Goal: Task Accomplishment & Management: Manage account settings

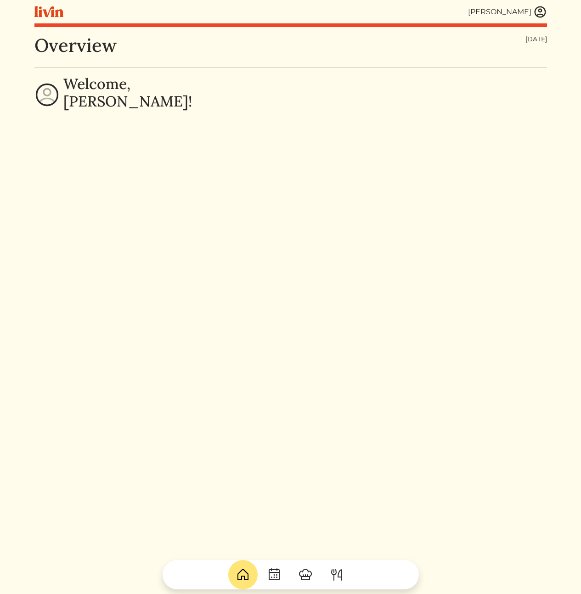
click at [538, 11] on img at bounding box center [540, 12] width 14 height 14
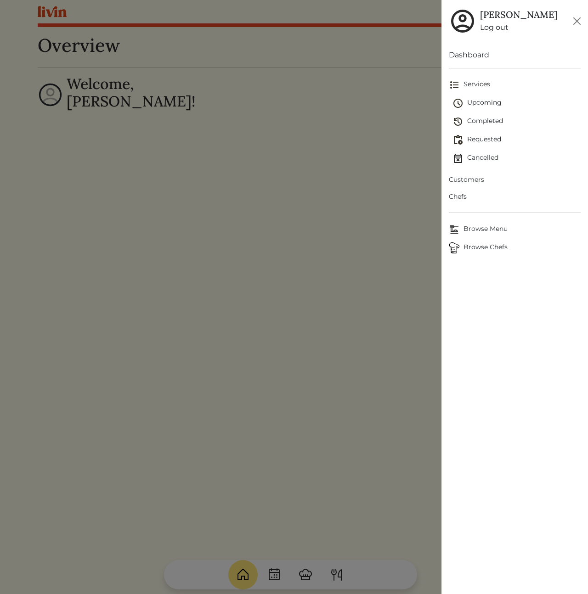
click at [469, 182] on span "Customers" at bounding box center [515, 180] width 132 height 10
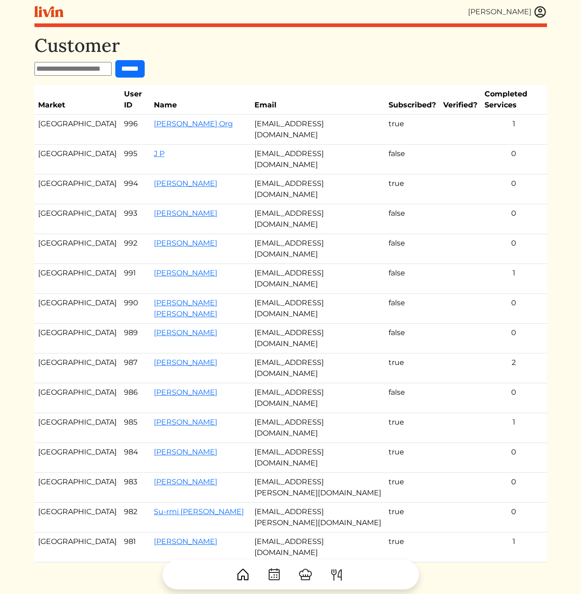
click at [88, 78] on div "Customer ****** Market User ID Name Email Subscribed? Verified? Completed Servi…" at bounding box center [290, 307] width 513 height 547
click at [97, 70] on input "text" at bounding box center [72, 69] width 77 height 14
paste input "**********"
type input "**********"
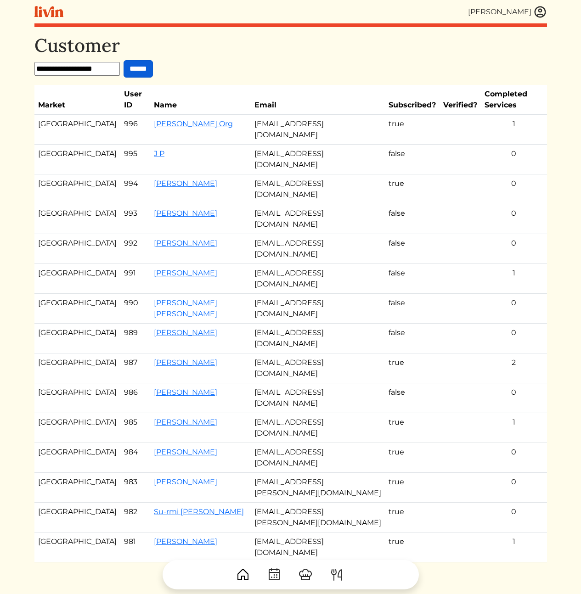
click at [139, 68] on input "******" at bounding box center [138, 68] width 29 height 17
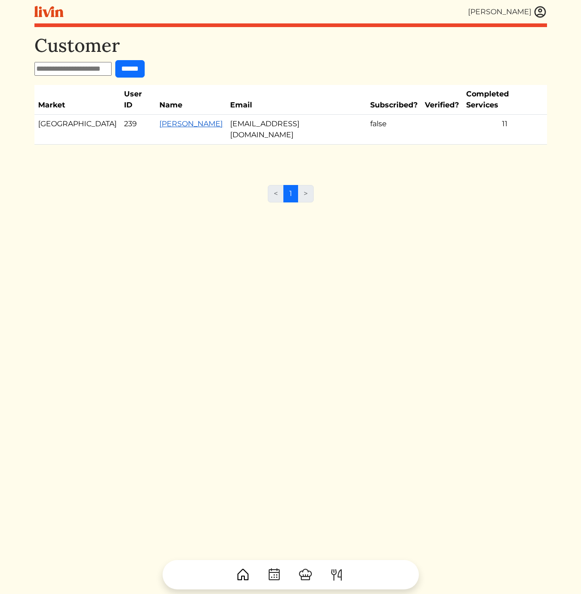
click at [159, 119] on link "[PERSON_NAME]" at bounding box center [190, 123] width 63 height 9
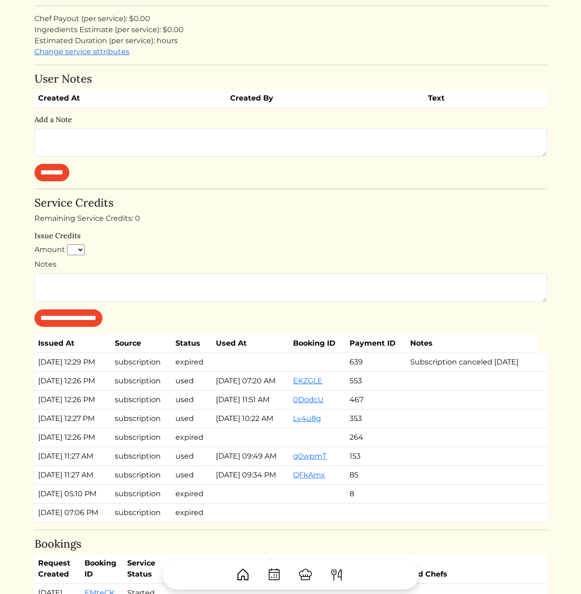
scroll to position [478, 0]
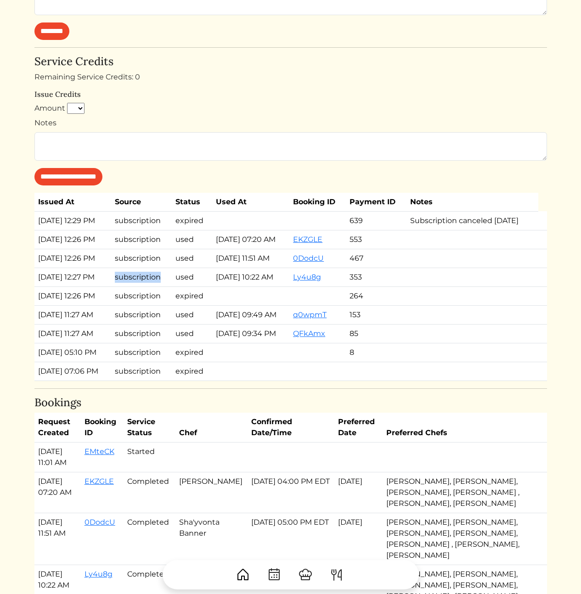
drag, startPoint x: 462, startPoint y: 246, endPoint x: 35, endPoint y: 228, distance: 428.0
click at [35, 228] on tr "[DATE] 12:29 PM subscription expired 639 Subscription canceled [DATE]" at bounding box center [290, 220] width 513 height 19
click at [34, 229] on td "[DATE] 12:29 PM" at bounding box center [72, 220] width 77 height 19
drag, startPoint x: 38, startPoint y: 231, endPoint x: 134, endPoint y: 235, distance: 96.1
click at [134, 230] on tr "[DATE] 12:29 PM subscription expired 639 Subscription canceled [DATE]" at bounding box center [290, 220] width 513 height 19
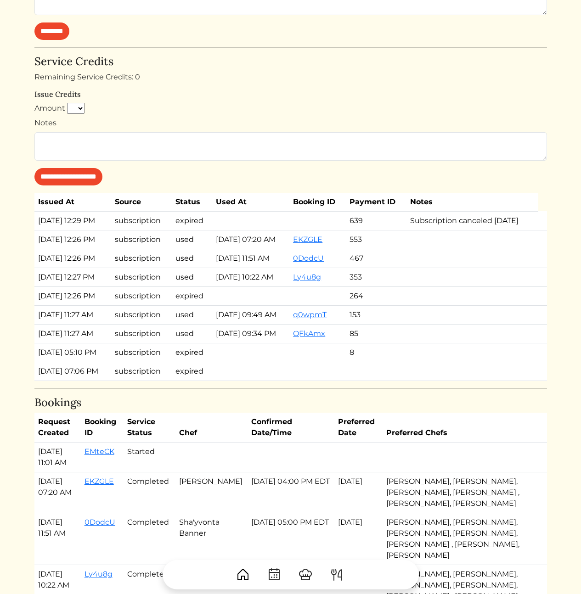
click at [487, 230] on td "Subscription canceled [DATE]" at bounding box center [472, 220] width 132 height 19
click at [477, 230] on td "Subscription canceled [DATE]" at bounding box center [472, 220] width 132 height 19
drag, startPoint x: 33, startPoint y: 231, endPoint x: 572, endPoint y: 241, distance: 538.8
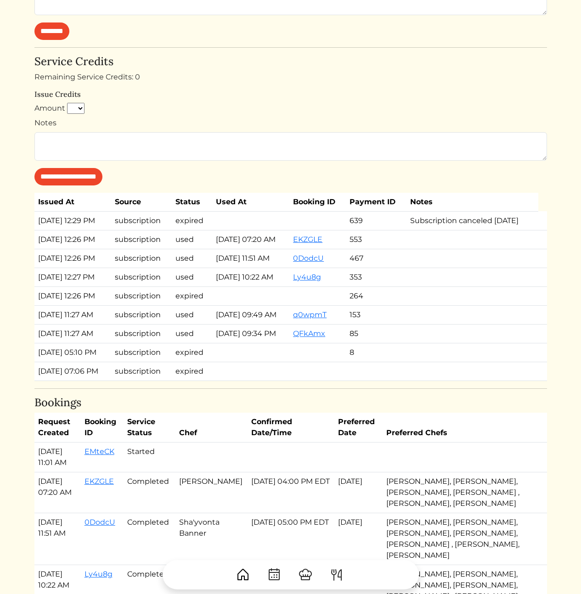
click at [515, 230] on td "Subscription canceled [DATE]" at bounding box center [472, 220] width 132 height 19
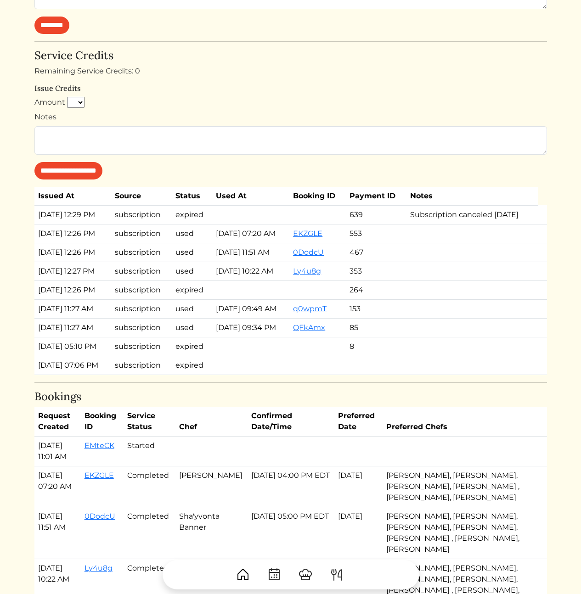
drag, startPoint x: 469, startPoint y: 245, endPoint x: 411, endPoint y: 222, distance: 62.3
click at [412, 222] on td "Subscription canceled [DATE]" at bounding box center [472, 214] width 132 height 19
click at [411, 222] on td "Subscription canceled [DATE]" at bounding box center [472, 214] width 132 height 19
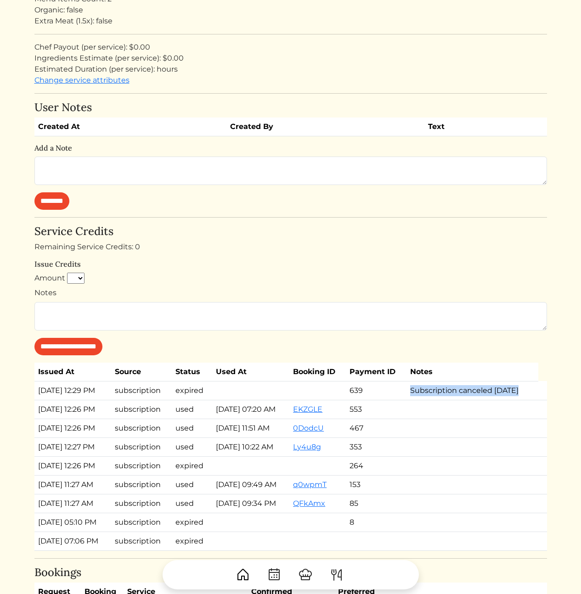
scroll to position [350, 0]
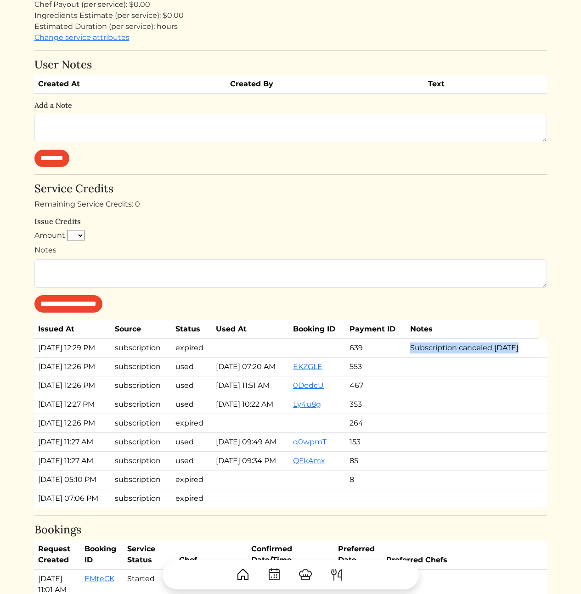
click at [471, 357] on td "Subscription canceled [DATE]" at bounding box center [472, 347] width 132 height 19
click at [475, 354] on td "Subscription canceled [DATE]" at bounding box center [472, 347] width 132 height 19
click at [440, 357] on td "Subscription canceled [DATE]" at bounding box center [472, 347] width 132 height 19
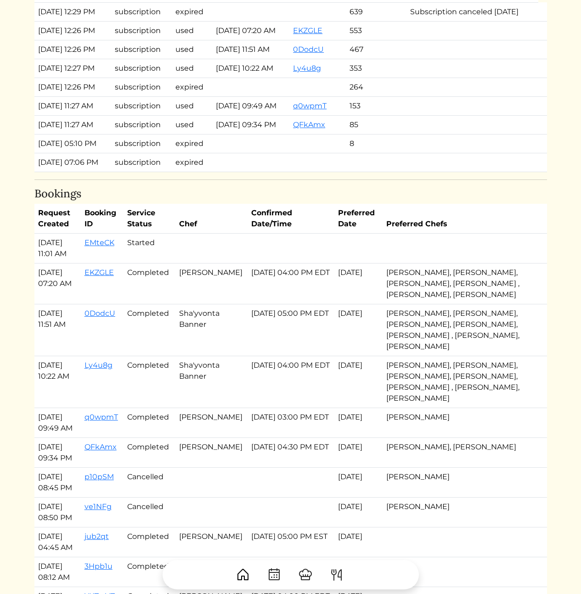
click at [297, 305] on td "[DATE] 04:00 PM EDT" at bounding box center [291, 284] width 87 height 41
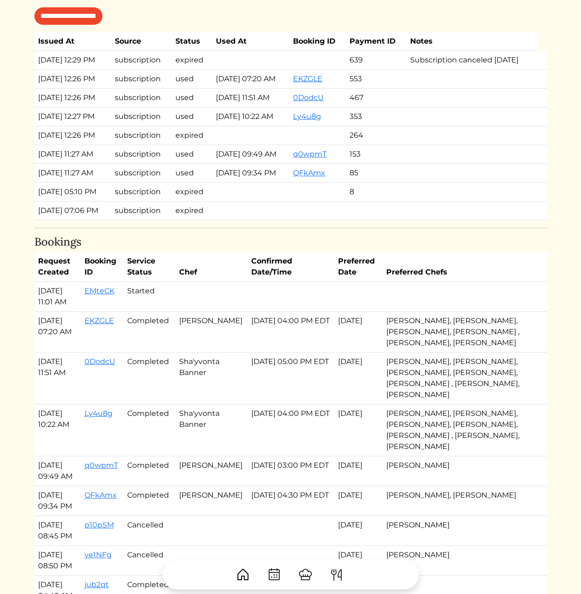
scroll to position [0, 0]
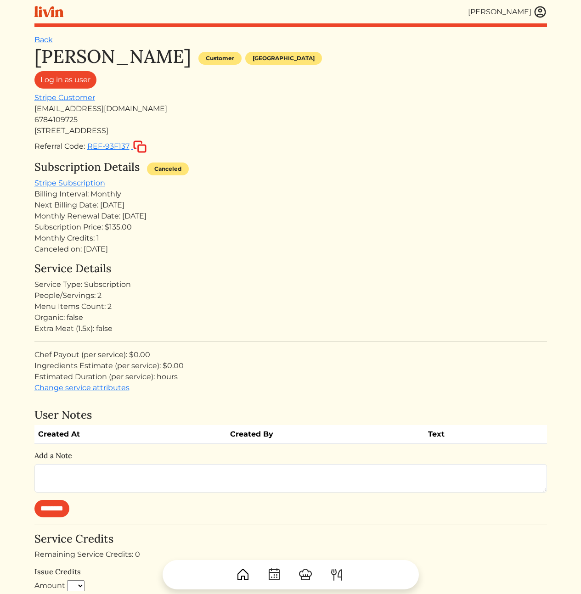
click at [237, 243] on div "Monthly Credits: 1" at bounding box center [290, 238] width 513 height 11
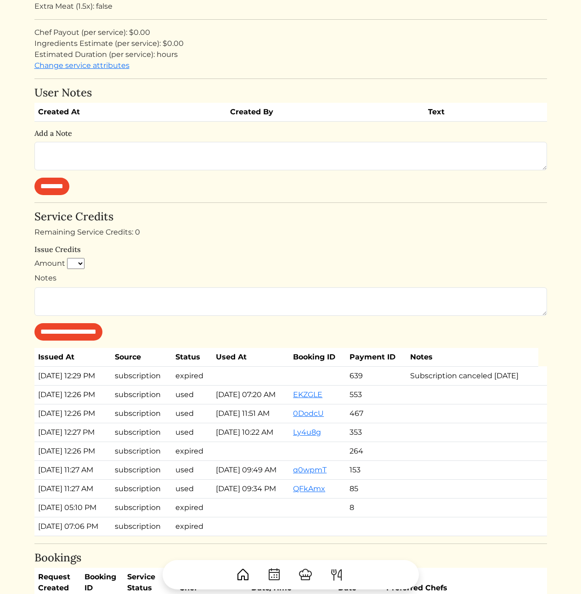
click at [302, 205] on div "[PERSON_NAME] Customer [GEOGRAPHIC_DATA] Log in as user Stripe Customer [EMAIL_…" at bounding box center [290, 397] width 513 height 1348
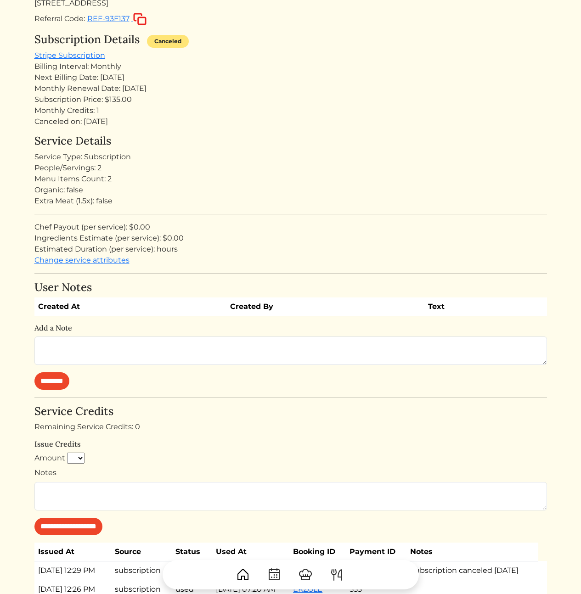
scroll to position [34, 0]
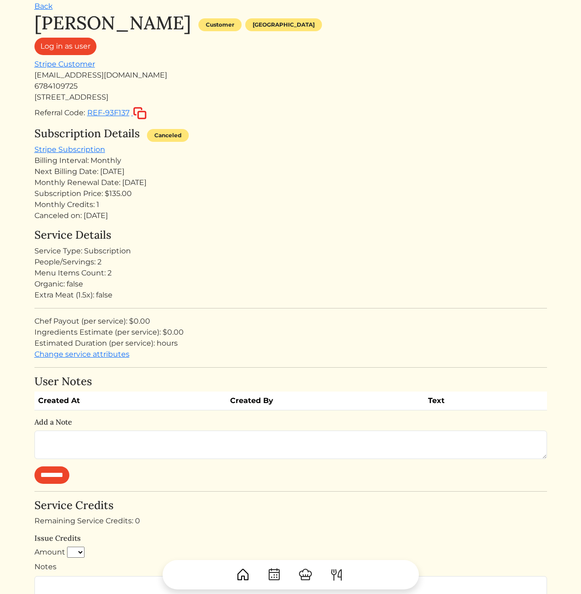
click at [379, 248] on div "Service Type: Subscription" at bounding box center [290, 251] width 513 height 11
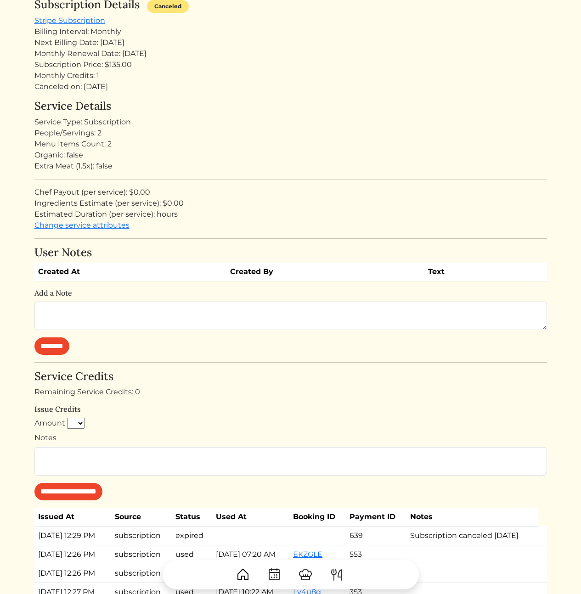
scroll to position [257, 0]
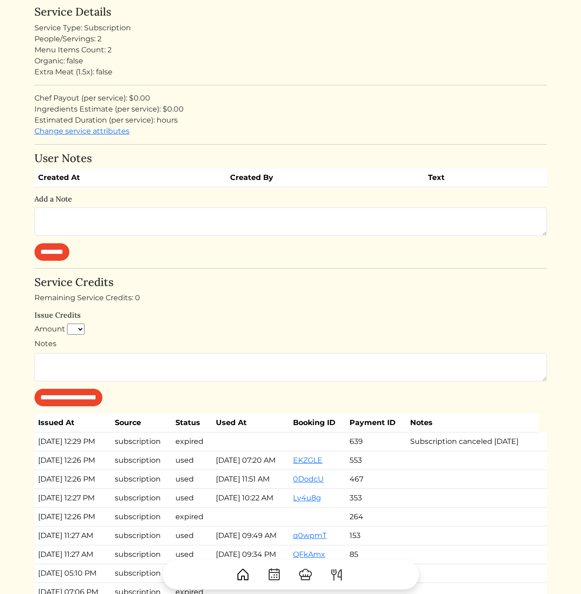
click at [182, 451] on td "expired" at bounding box center [192, 441] width 40 height 19
drag, startPoint x: 487, startPoint y: 466, endPoint x: 480, endPoint y: 466, distance: 7.4
click at [487, 451] on td "Subscription canceled [DATE]" at bounding box center [472, 441] width 132 height 19
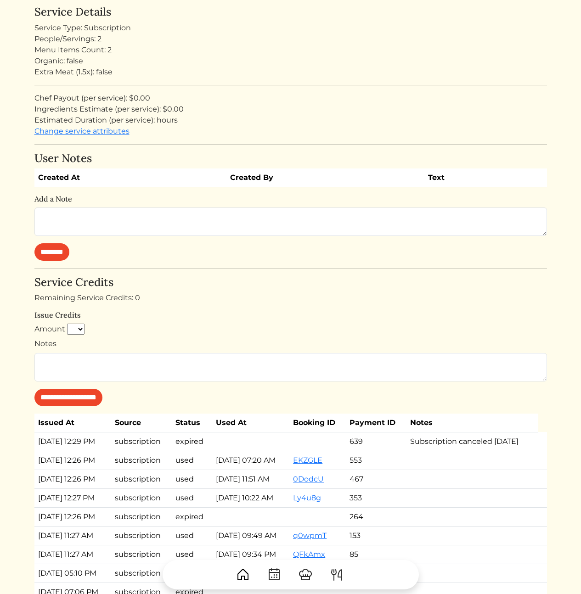
drag, startPoint x: 445, startPoint y: 467, endPoint x: 400, endPoint y: 456, distance: 46.0
click at [400, 451] on tr "[DATE] 12:29 PM subscription expired 639 Subscription canceled [DATE]" at bounding box center [290, 441] width 513 height 19
click at [420, 451] on td "Subscription canceled [DATE]" at bounding box center [472, 441] width 132 height 19
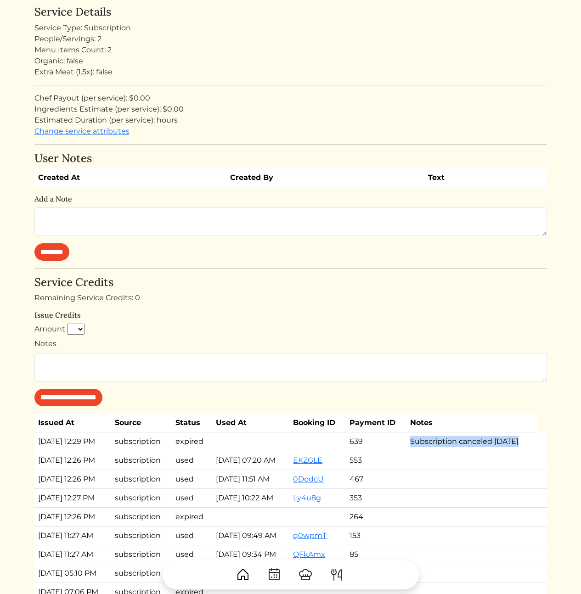
click at [481, 451] on td "Subscription canceled [DATE]" at bounding box center [472, 441] width 132 height 19
drag, startPoint x: 488, startPoint y: 453, endPoint x: 409, endPoint y: 455, distance: 79.0
click at [409, 451] on td "Subscription canceled [DATE]" at bounding box center [472, 441] width 132 height 19
copy td "Subscription canceled"
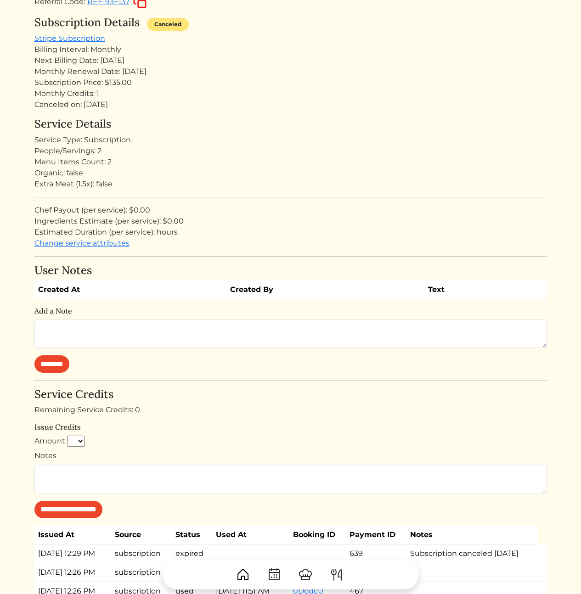
drag, startPoint x: 406, startPoint y: 131, endPoint x: 399, endPoint y: 127, distance: 8.2
click at [405, 130] on div "Service Details Service Type: Subscription People/Servings: 2 Menu Items Count:…" at bounding box center [290, 183] width 513 height 131
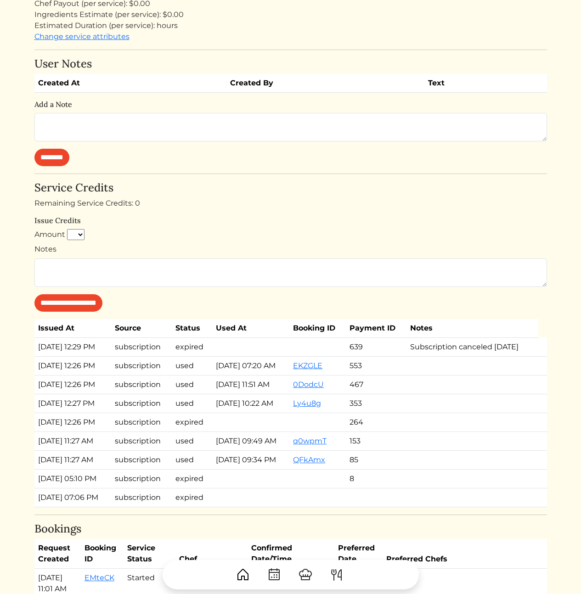
scroll to position [399, 0]
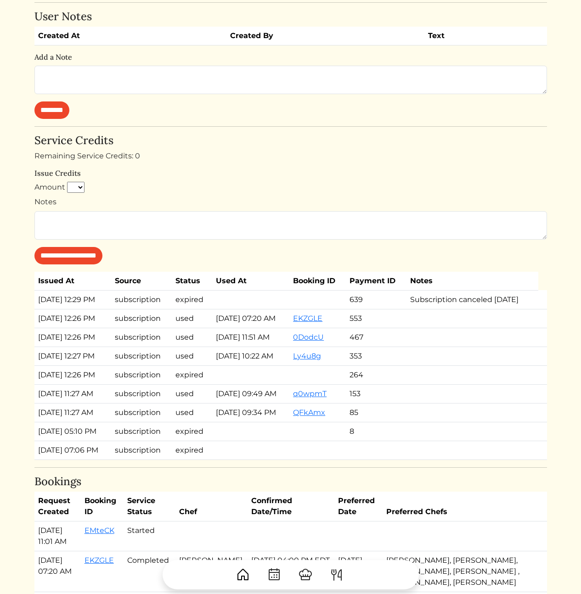
drag, startPoint x: 430, startPoint y: 322, endPoint x: 31, endPoint y: 308, distance: 398.9
click at [31, 308] on div "[PERSON_NAME] [PERSON_NAME] Log out Dashboard Services Upcoming Completed Reque…" at bounding box center [291, 320] width 524 height 1438
click at [32, 310] on div "[PERSON_NAME] [PERSON_NAME] Log out Dashboard Services Upcoming Completed Reque…" at bounding box center [291, 320] width 524 height 1438
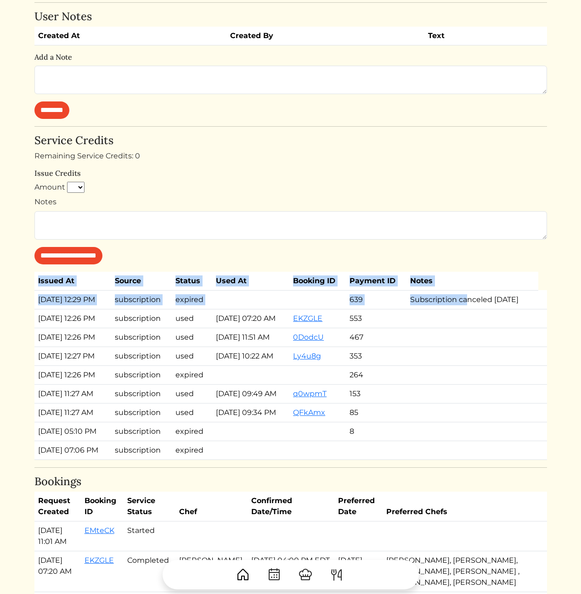
drag, startPoint x: 34, startPoint y: 314, endPoint x: 474, endPoint y: 315, distance: 440.0
click at [470, 313] on div "[PERSON_NAME] [PERSON_NAME] Log out Dashboard Services Upcoming Completed Reque…" at bounding box center [291, 320] width 524 height 1438
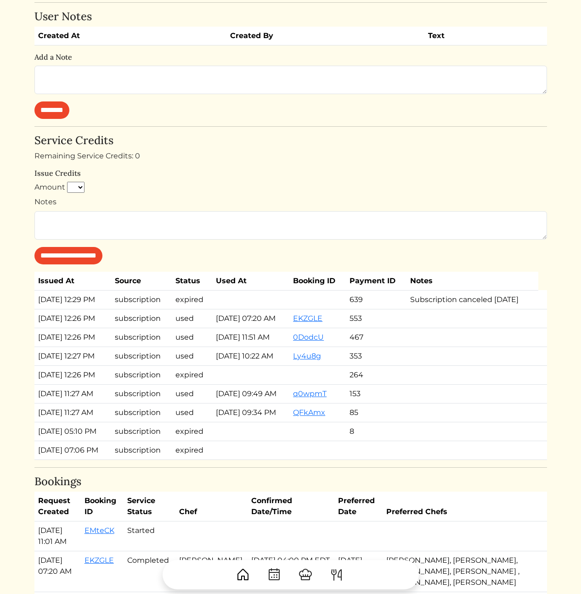
click at [474, 309] on td "Subscription canceled [DATE]" at bounding box center [472, 299] width 132 height 19
click at [504, 309] on td "Subscription canceled [DATE]" at bounding box center [472, 299] width 132 height 19
click at [470, 142] on h4 "Service Credits" at bounding box center [290, 140] width 513 height 13
click at [474, 309] on td "Subscription canceled [DATE]" at bounding box center [472, 299] width 132 height 19
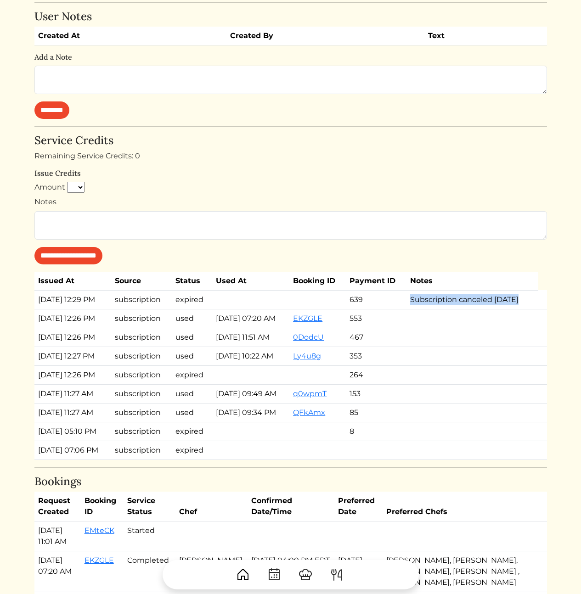
click at [474, 309] on td "Subscription canceled [DATE]" at bounding box center [472, 299] width 132 height 19
click at [497, 309] on td "Subscription canceled [DATE]" at bounding box center [472, 299] width 132 height 19
click at [318, 176] on h6 "Issue Credits" at bounding box center [290, 173] width 513 height 9
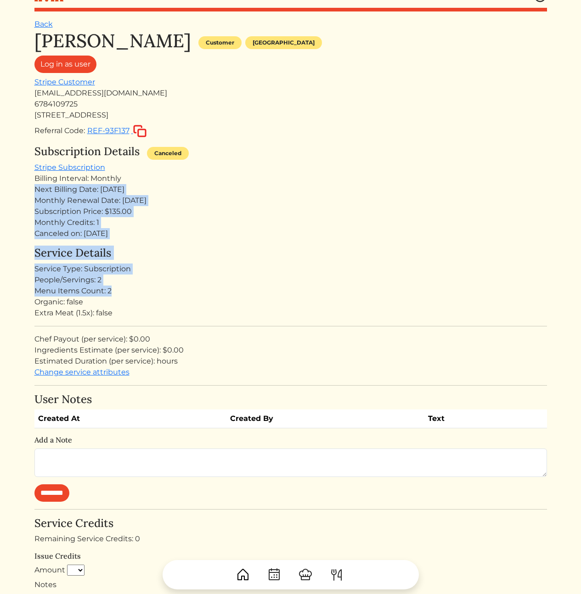
drag, startPoint x: 273, startPoint y: 276, endPoint x: 265, endPoint y: 311, distance: 35.9
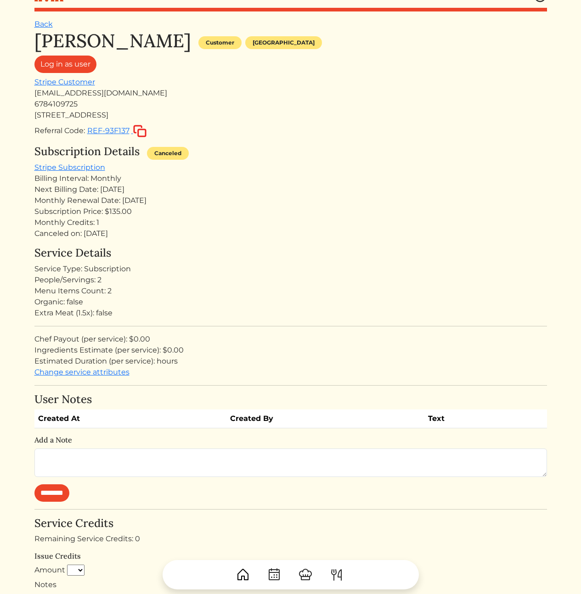
click at [265, 312] on div "Extra Meat (1.5x): false" at bounding box center [290, 313] width 513 height 11
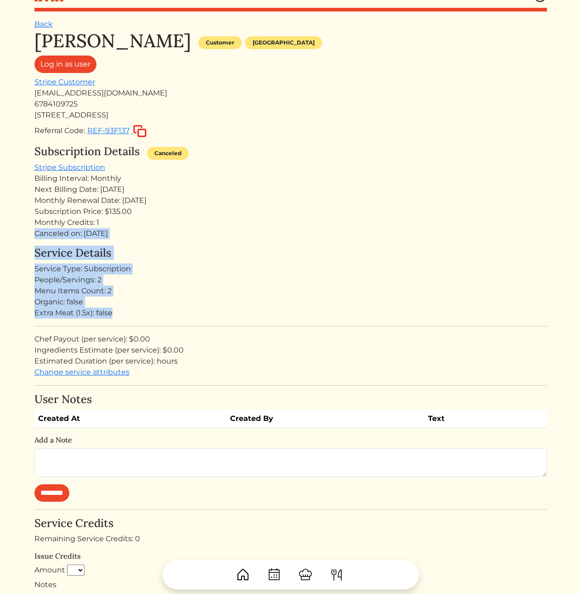
drag, startPoint x: 278, startPoint y: 326, endPoint x: 278, endPoint y: 198, distance: 128.1
click at [278, 198] on div "Monthly Renewal Date: [DATE]" at bounding box center [290, 200] width 513 height 11
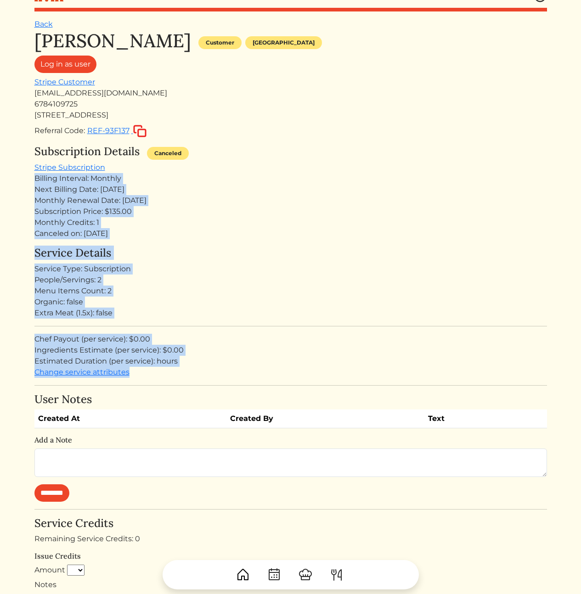
drag, startPoint x: 262, startPoint y: 164, endPoint x: 287, endPoint y: 379, distance: 216.4
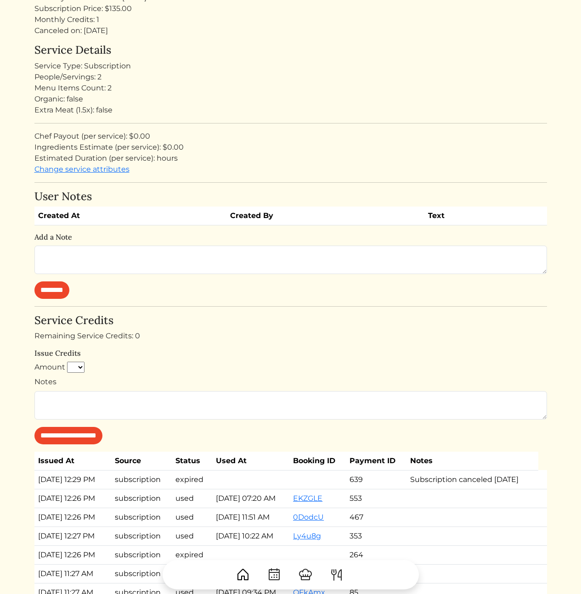
scroll to position [331, 0]
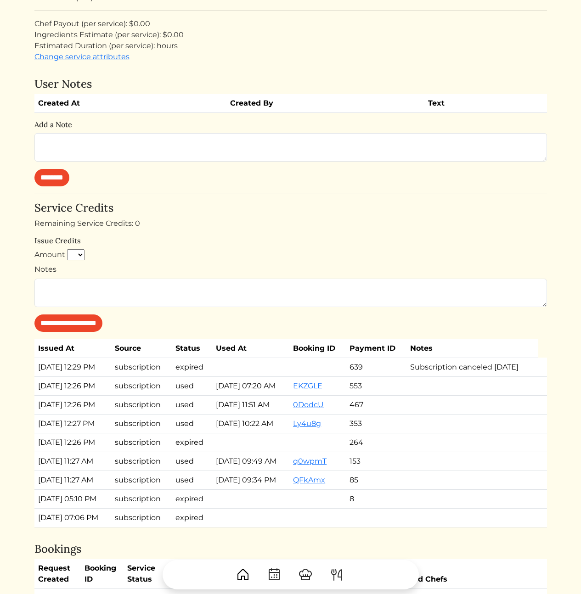
click at [313, 241] on h6 "Issue Credits" at bounding box center [290, 241] width 513 height 9
click at [302, 219] on div "Remaining Service Credits: 0" at bounding box center [290, 223] width 513 height 11
